Goal: Task Accomplishment & Management: Manage account settings

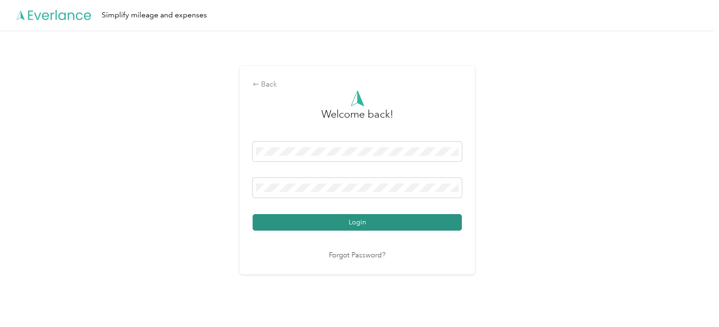
click at [377, 224] on button "Login" at bounding box center [356, 222] width 209 height 16
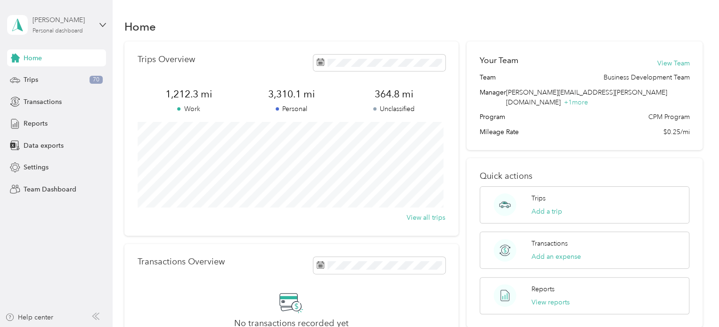
click at [83, 22] on div "[PERSON_NAME]" at bounding box center [61, 20] width 59 height 10
click at [74, 79] on div "Team dashboard" at bounding box center [159, 77] width 291 height 16
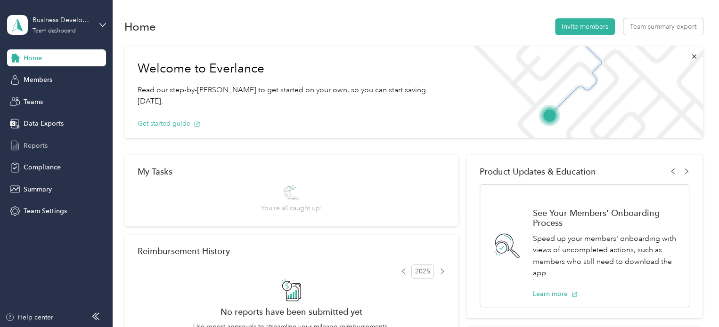
click at [35, 142] on span "Reports" at bounding box center [36, 146] width 24 height 10
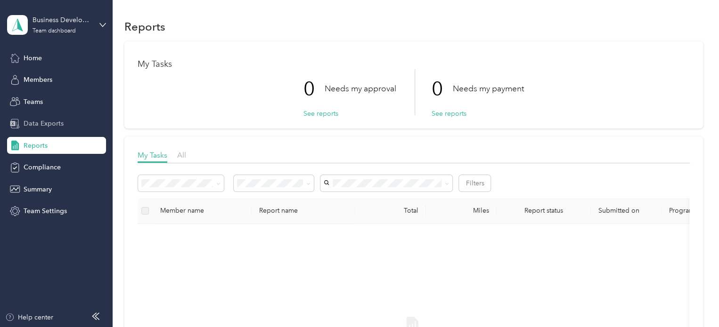
click at [45, 122] on span "Data Exports" at bounding box center [44, 124] width 40 height 10
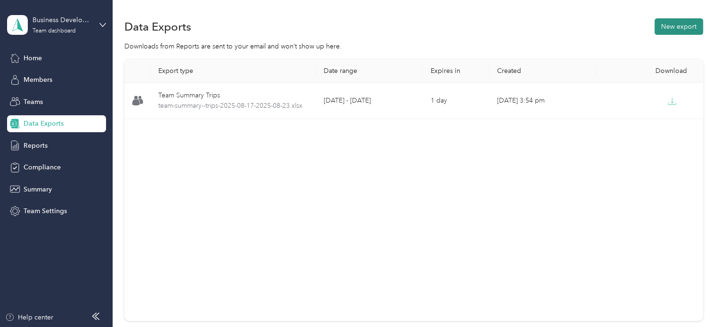
click at [678, 26] on button "New export" at bounding box center [678, 26] width 49 height 16
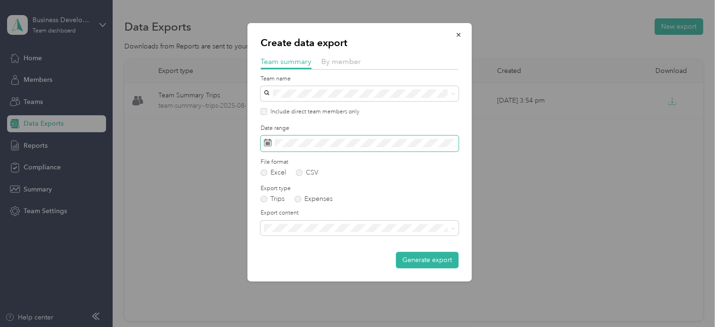
click at [324, 150] on span at bounding box center [359, 144] width 198 height 16
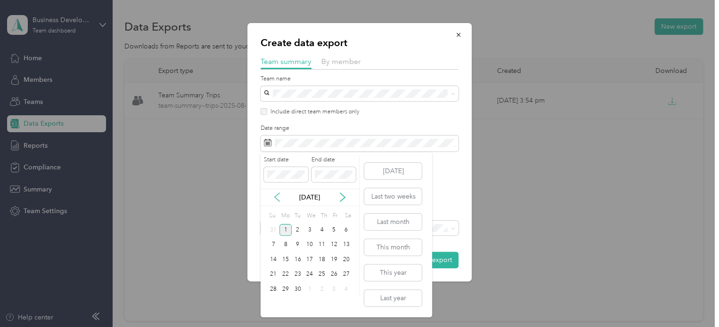
click at [279, 201] on icon at bounding box center [277, 198] width 5 height 8
click at [271, 288] on div "24" at bounding box center [273, 289] width 12 height 12
click at [347, 290] on div "30" at bounding box center [346, 289] width 12 height 12
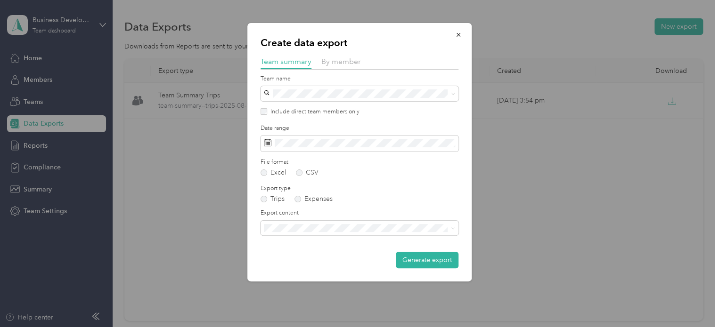
click at [326, 261] on span "Summary and full trips list" at bounding box center [304, 259] width 75 height 8
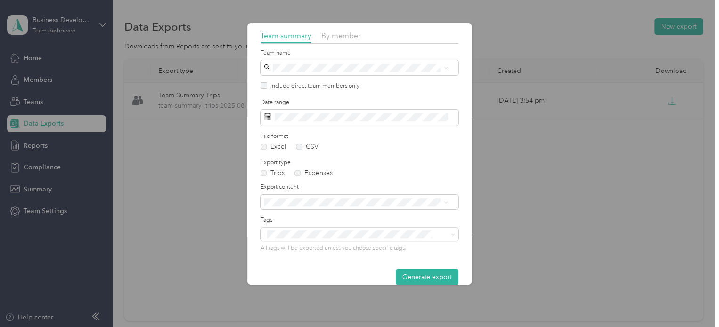
scroll to position [40, 0]
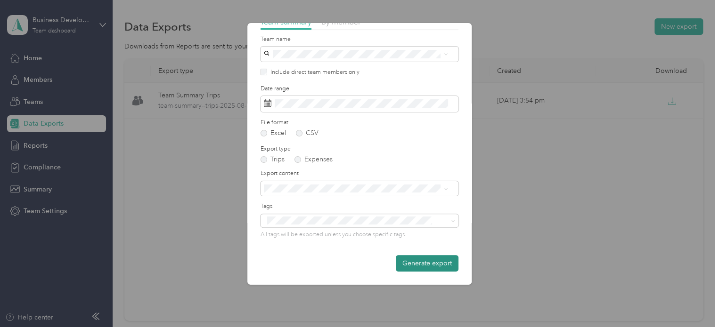
click at [418, 261] on button "Generate export" at bounding box center [427, 263] width 63 height 16
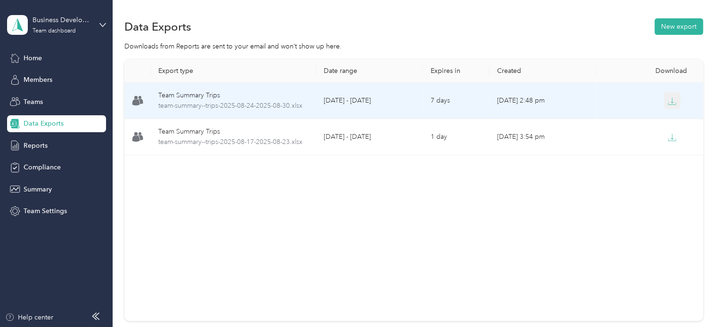
click at [674, 100] on button "button" at bounding box center [671, 100] width 17 height 17
